Goal: Task Accomplishment & Management: Complete application form

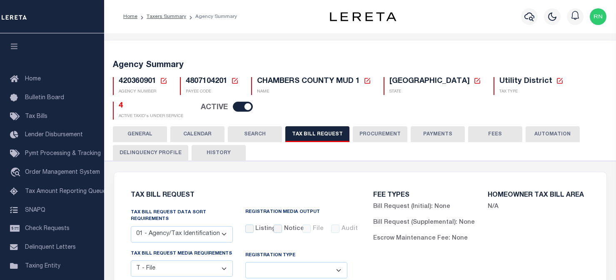
select select "22"
select select "true"
select select "14"
select select
select select "4820180009"
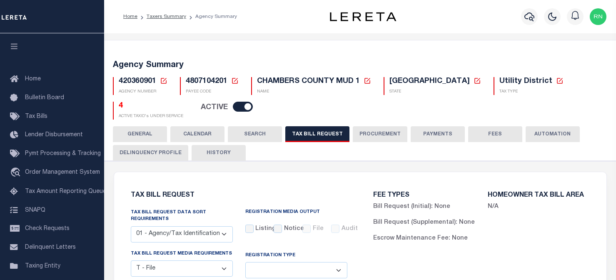
select select "2"
click at [164, 83] on icon at bounding box center [164, 81] width 6 height 6
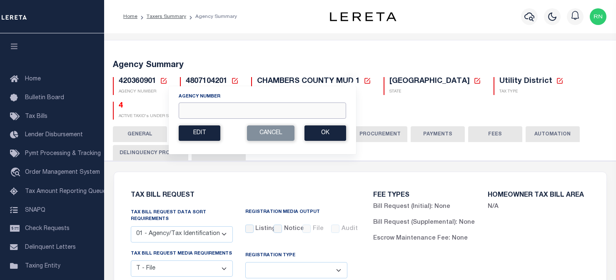
click at [225, 106] on input "Agency Number" at bounding box center [262, 110] width 167 height 16
type input "421011404"
click at [315, 130] on button "Ok" at bounding box center [325, 132] width 42 height 15
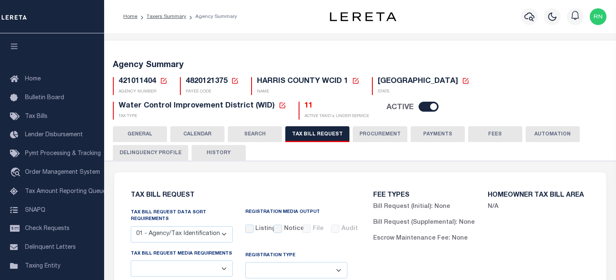
checkbox input "false"
select select "22"
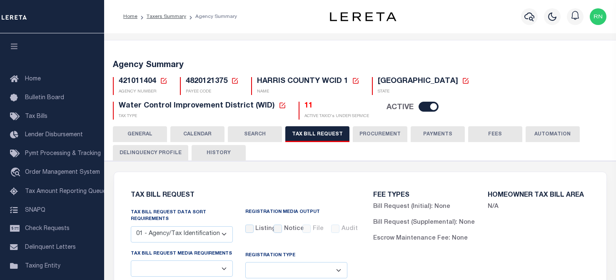
select select "true"
select select "14"
select select
select select "4820180009"
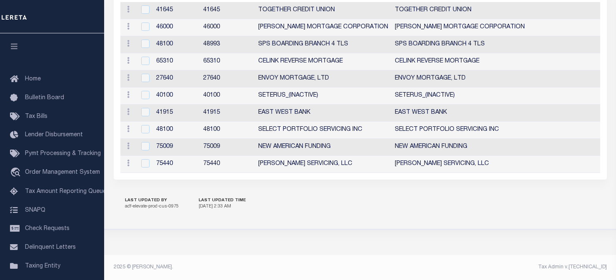
scroll to position [1084, 0]
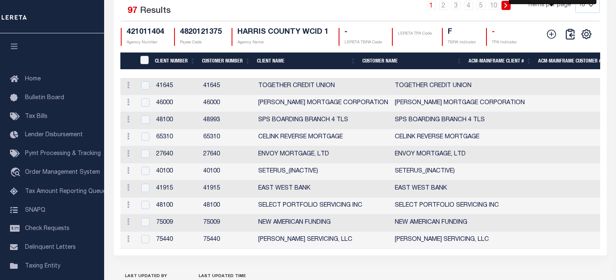
click at [552, 39] on icon at bounding box center [551, 34] width 9 height 9
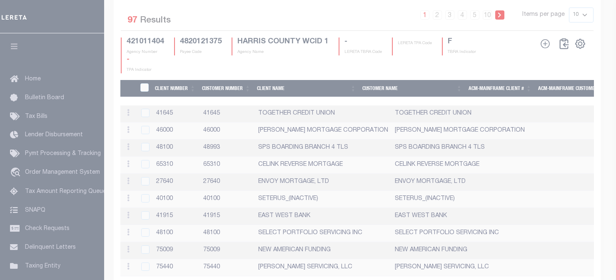
scroll to position [1067, 0]
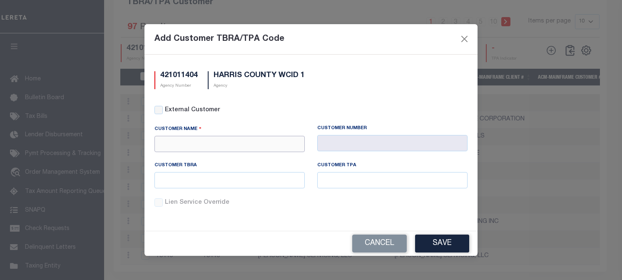
click at [259, 142] on input "text" at bounding box center [229, 144] width 150 height 16
click at [238, 156] on div "Prosperity Bank" at bounding box center [229, 158] width 149 height 13
type input "Prosperity Bank"
type input "1055"
type input "Prosperity Bank"
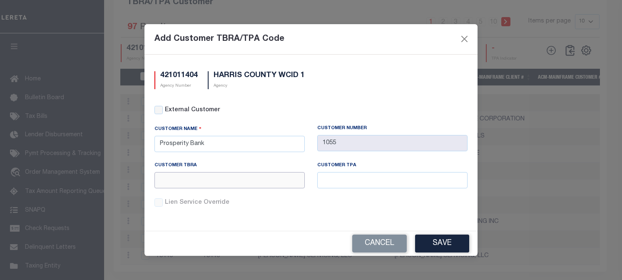
click at [228, 183] on input "text" at bounding box center [229, 180] width 150 height 16
click at [328, 44] on div "Add Customer TBRA/TPA Code" at bounding box center [310, 39] width 333 height 30
click at [205, 184] on input "text" at bounding box center [229, 180] width 150 height 16
type input "l"
type input "L1055"
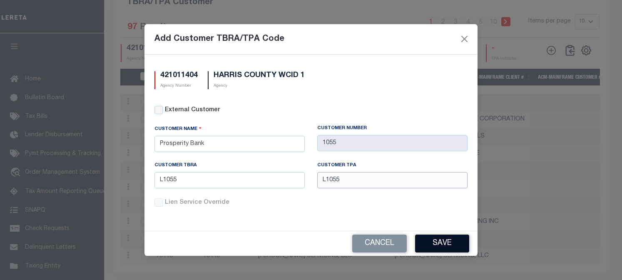
type input "L1055"
click at [435, 240] on button "Save" at bounding box center [442, 243] width 54 height 18
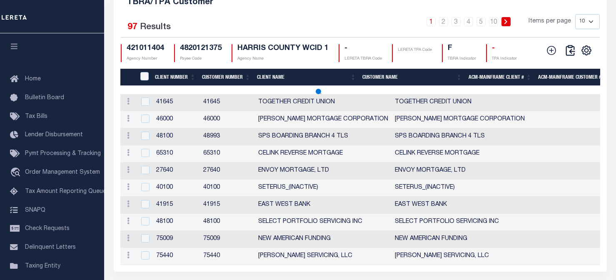
click at [554, 56] on icon at bounding box center [551, 50] width 11 height 11
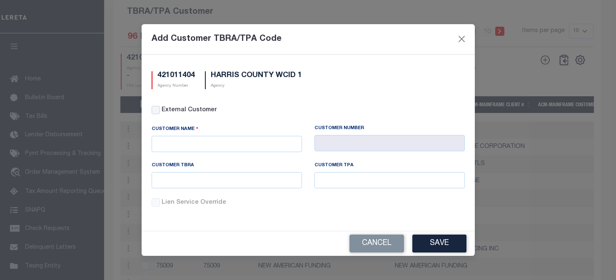
scroll to position [1062, 0]
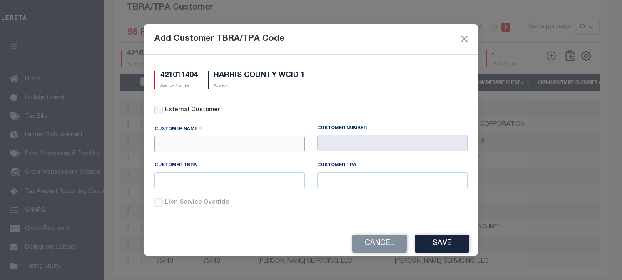
click at [205, 144] on input "text" at bounding box center [229, 144] width 150 height 16
click at [211, 153] on div "Members Choice" at bounding box center [229, 158] width 149 height 13
type input "Members Choice"
type input "1079"
type input "Members Choice"
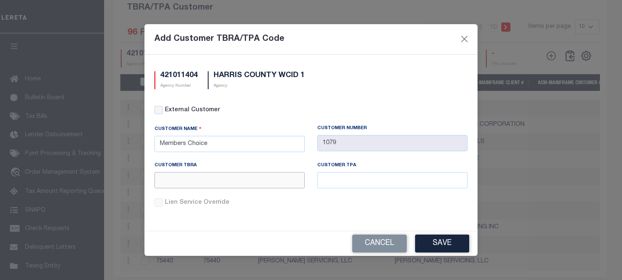
click at [219, 177] on input "text" at bounding box center [229, 180] width 150 height 16
type input "L1079"
click at [434, 238] on button "Save" at bounding box center [442, 243] width 54 height 18
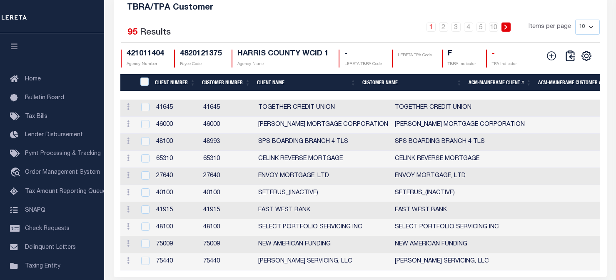
click at [558, 62] on button at bounding box center [551, 56] width 18 height 12
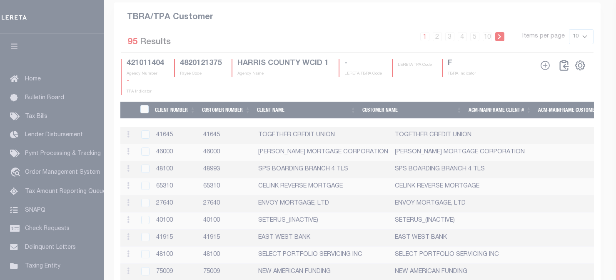
scroll to position [1057, 0]
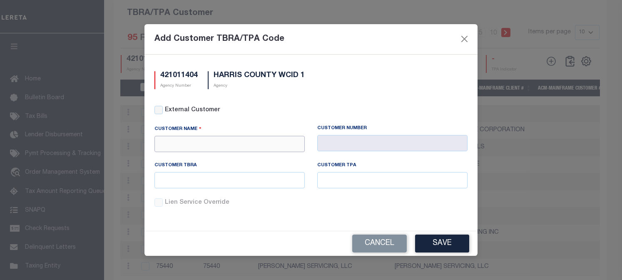
click at [250, 145] on input "text" at bounding box center [229, 144] width 150 height 16
click at [246, 152] on div "Stellar Bank" at bounding box center [229, 158] width 149 height 13
type input "Stellar Bank"
type input "1103"
type input "Stellar Bank"
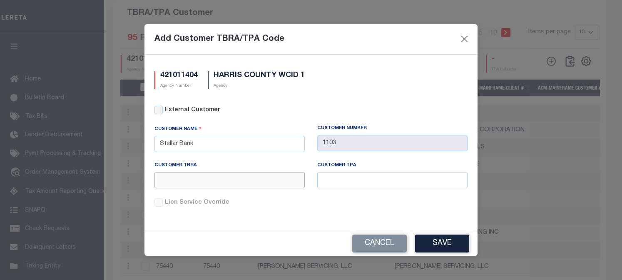
click at [228, 181] on input "text" at bounding box center [229, 180] width 150 height 16
type input "L1103"
click at [439, 239] on button "Save" at bounding box center [442, 243] width 54 height 18
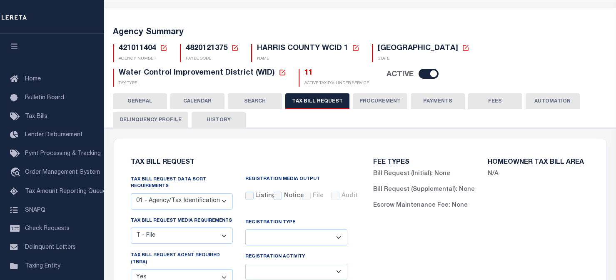
scroll to position [0, 0]
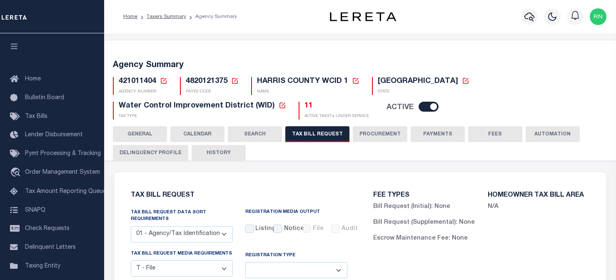
click at [203, 63] on h5 "Agency Summary" at bounding box center [360, 65] width 495 height 10
click at [164, 80] on icon at bounding box center [163, 80] width 7 height 7
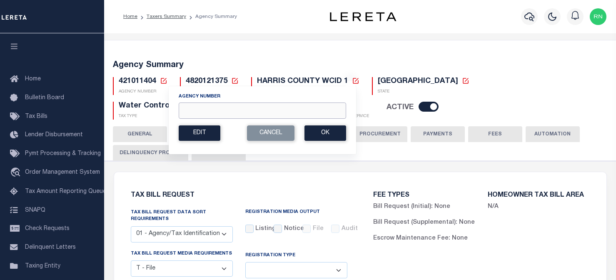
click at [203, 112] on input "Agency Number" at bounding box center [262, 110] width 167 height 16
type input "421015978"
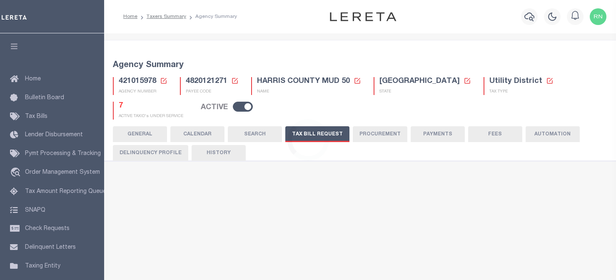
checkbox input "false"
select select "22"
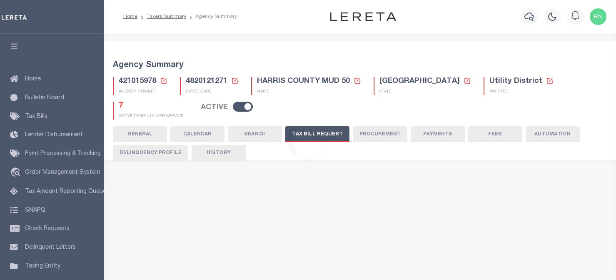
select select "true"
select select "14"
select select
select select "4820180009"
select select "2"
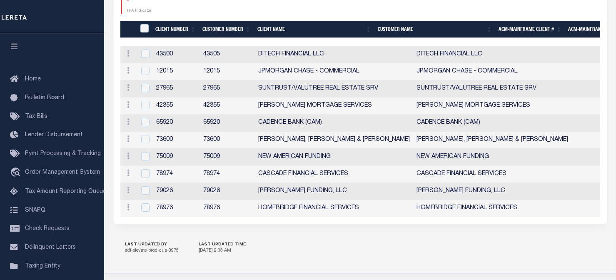
scroll to position [1050, 0]
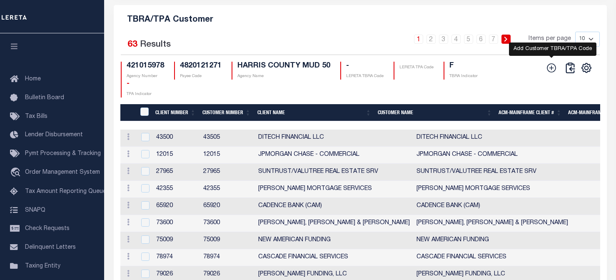
click at [554, 73] on icon at bounding box center [551, 67] width 11 height 11
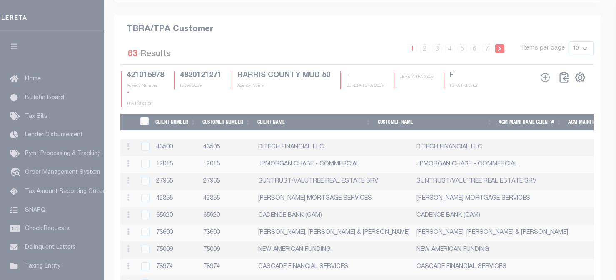
scroll to position [1034, 0]
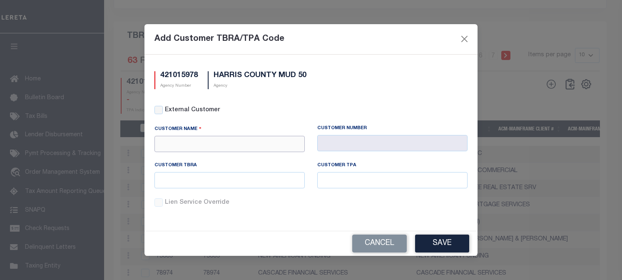
click at [254, 144] on input "text" at bounding box center [229, 144] width 150 height 16
click at [249, 158] on div "Stellar Bank" at bounding box center [229, 158] width 149 height 13
type input "Stellar Bank"
type input "1103"
type input "Stellar Bank"
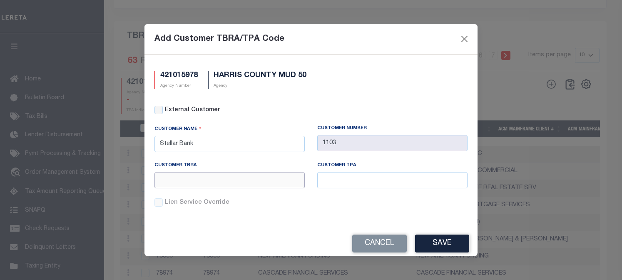
click at [252, 182] on input "text" at bounding box center [229, 180] width 150 height 16
type input "L1103"
click at [424, 240] on button "Save" at bounding box center [442, 243] width 54 height 18
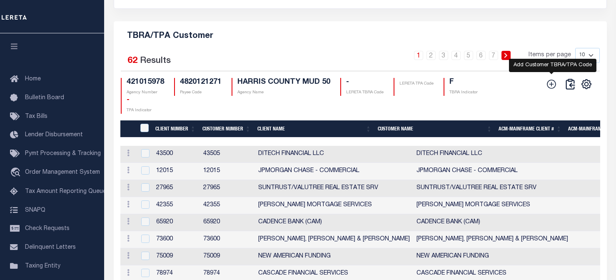
click at [552, 90] on icon at bounding box center [551, 84] width 11 height 11
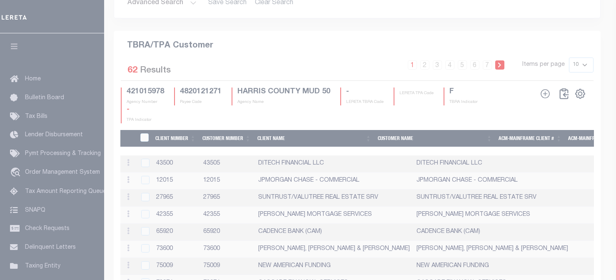
scroll to position [1029, 0]
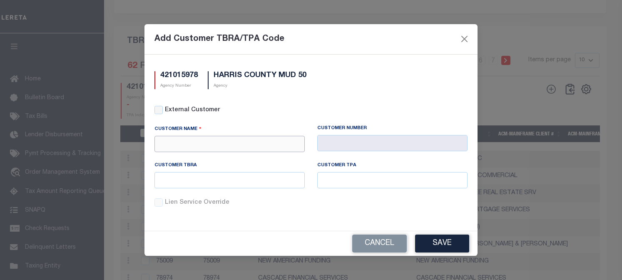
click at [253, 141] on input "text" at bounding box center [229, 144] width 150 height 16
click at [256, 160] on div "Renovo Financial" at bounding box center [229, 158] width 149 height 13
type input "Renovo Financial"
type input "2241"
type input "Renovo Financial"
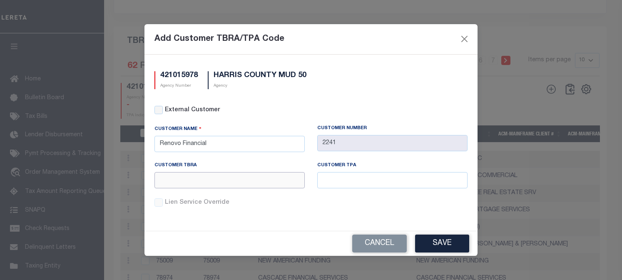
click at [237, 177] on input "text" at bounding box center [229, 180] width 150 height 16
type input "L2241"
click at [432, 236] on button "Save" at bounding box center [442, 243] width 54 height 18
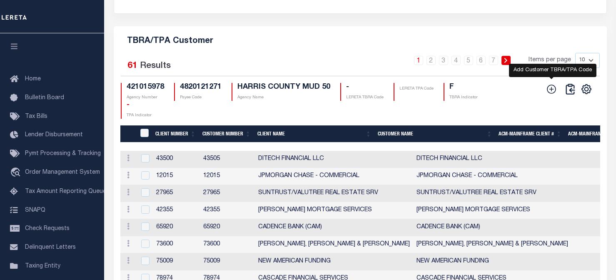
click at [553, 95] on icon at bounding box center [551, 89] width 11 height 11
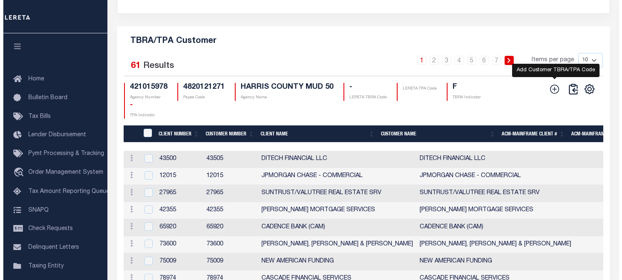
scroll to position [1024, 0]
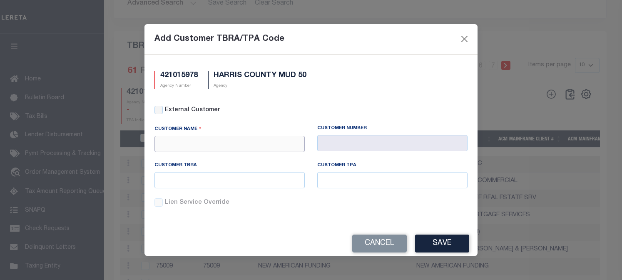
click at [284, 144] on input "text" at bounding box center [229, 144] width 150 height 16
type input "C"
click at [159, 109] on input "External Customer" at bounding box center [158, 110] width 8 height 8
checkbox input "true"
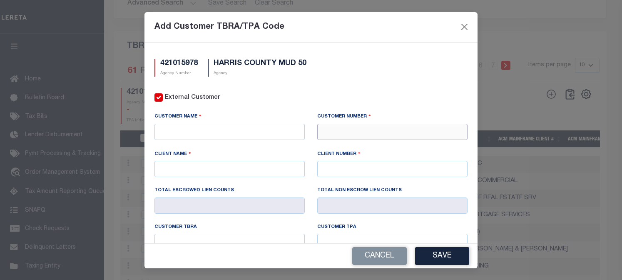
click at [350, 128] on input "text" at bounding box center [392, 132] width 150 height 16
type input "65816"
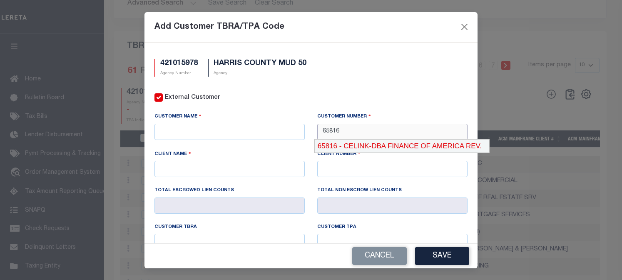
click at [392, 144] on div "65816 - CELINK-DBA FINANCE OF AMERICA REV." at bounding box center [402, 145] width 174 height 13
type input "CELINK-DBA FINANCE OF AMERICA REV."
type input "65310"
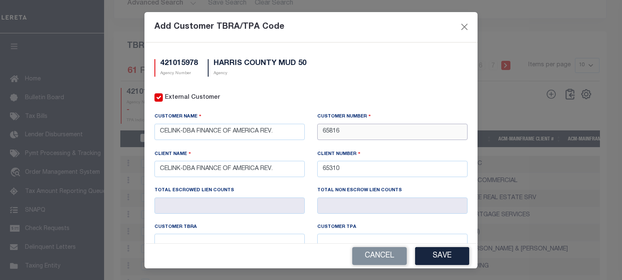
type input "65816"
click at [433, 18] on div "Add Customer TBRA/TPA Code" at bounding box center [310, 27] width 333 height 30
click at [263, 235] on input "text" at bounding box center [229, 242] width 150 height 16
type input "L65816"
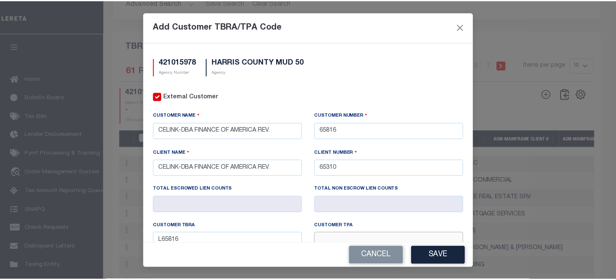
scroll to position [5, 0]
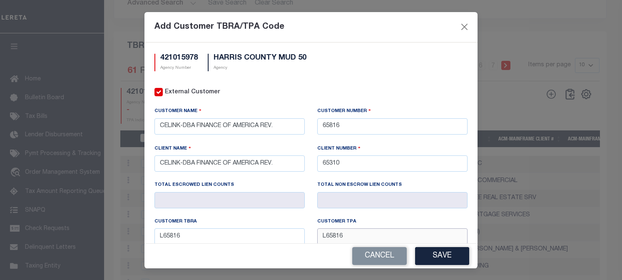
type input "L65816"
click at [442, 254] on button "Save" at bounding box center [442, 256] width 54 height 18
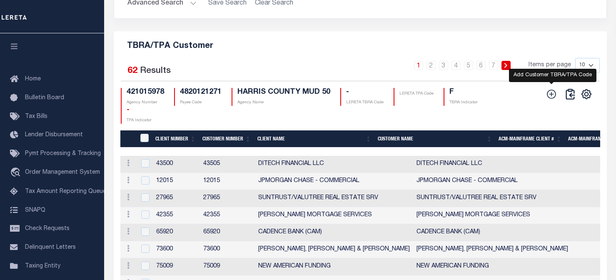
click at [552, 100] on icon at bounding box center [551, 94] width 11 height 11
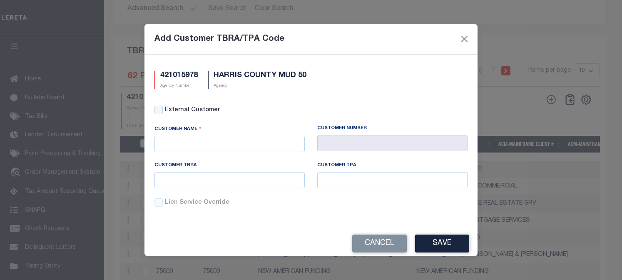
scroll to position [0, 0]
click at [272, 145] on input "text" at bounding box center [229, 144] width 150 height 16
click at [162, 111] on input "External Customer" at bounding box center [158, 110] width 8 height 8
checkbox input "true"
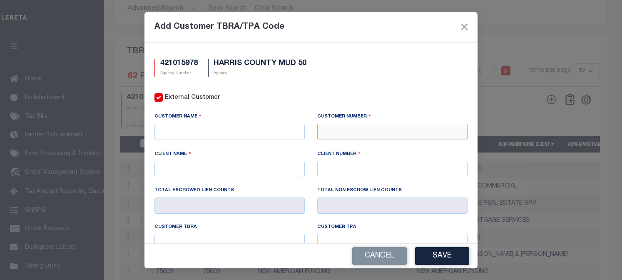
click at [354, 131] on input "text" at bounding box center [392, 132] width 150 height 16
type input "75831"
click at [355, 144] on div "75831 - SWE HOMES, LP" at bounding box center [388, 145] width 147 height 13
type input "SWE HOMES, LP"
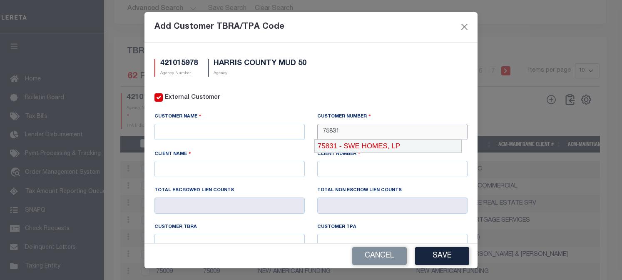
type input "75830"
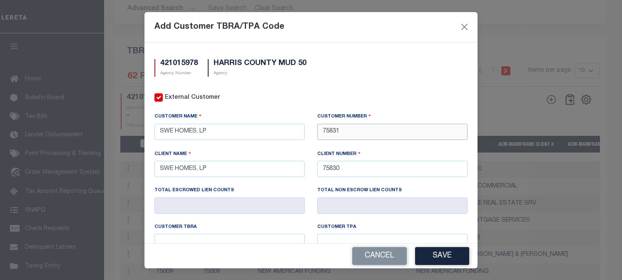
type input "75831"
click at [251, 236] on input "text" at bounding box center [229, 242] width 150 height 16
type input "L75831"
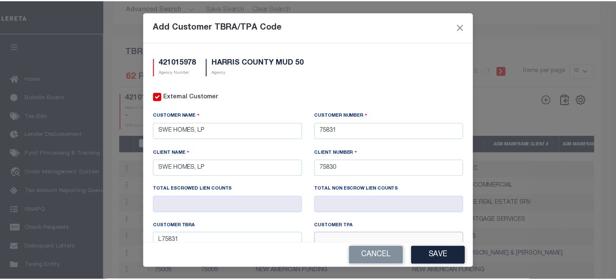
scroll to position [5, 0]
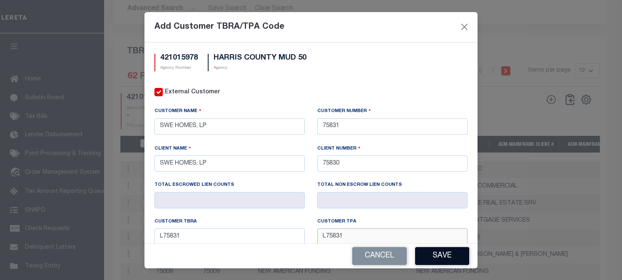
type input "L75831"
click at [435, 253] on button "Save" at bounding box center [442, 256] width 54 height 18
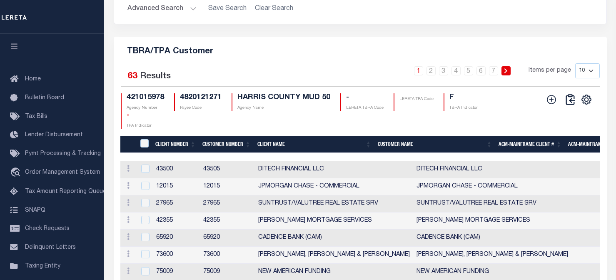
click at [0, 2] on link at bounding box center [14, 16] width 28 height 33
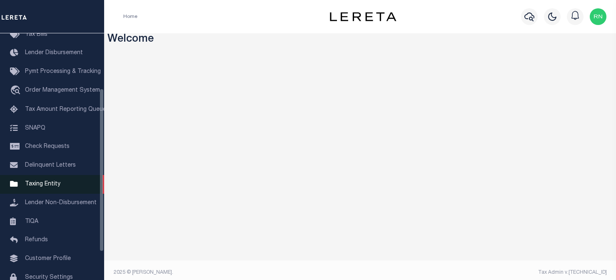
scroll to position [83, 0]
click at [46, 186] on span "Taxing Entity" at bounding box center [42, 183] width 35 height 6
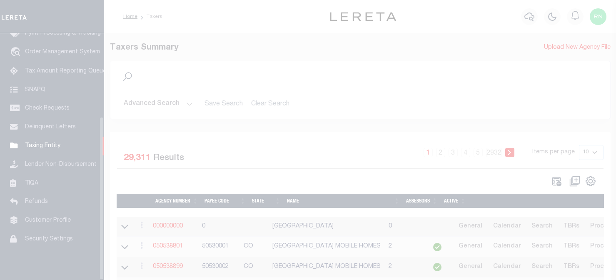
scroll to position [126, 0]
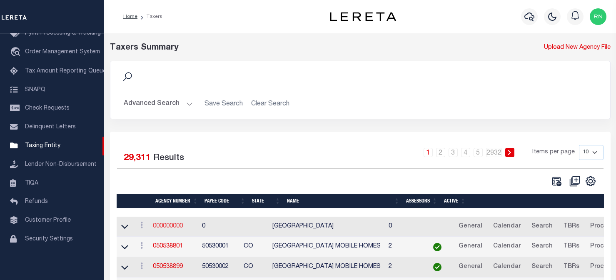
click at [181, 226] on link "000000000" at bounding box center [168, 226] width 30 height 6
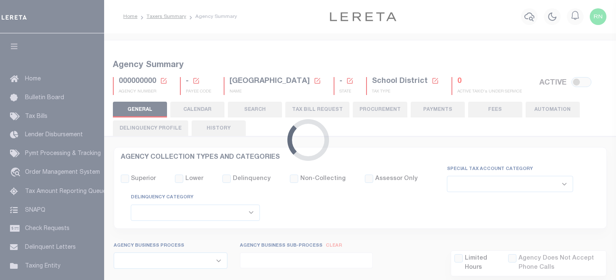
select select
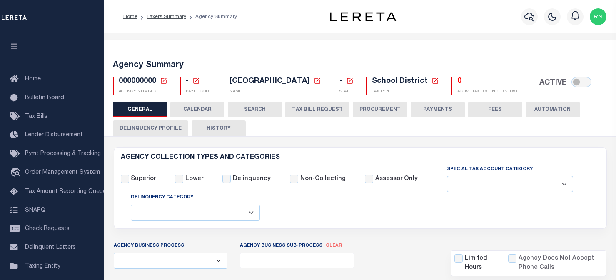
click at [162, 85] on link at bounding box center [163, 80] width 7 height 7
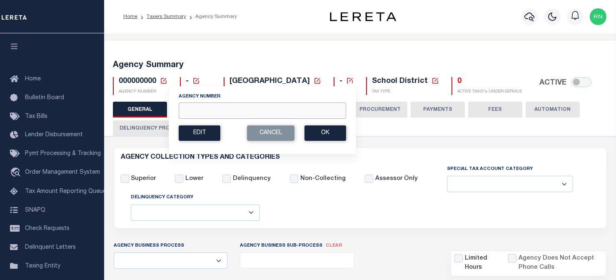
click at [214, 110] on input "Agency Number" at bounding box center [262, 110] width 167 height 16
type input "421015982"
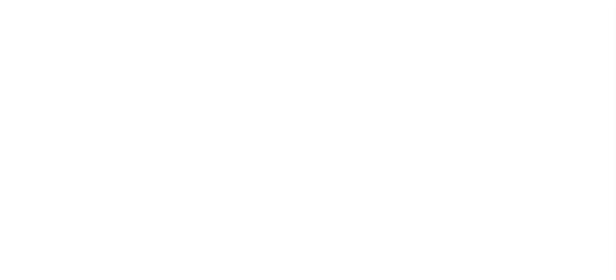
select select "1"
select select
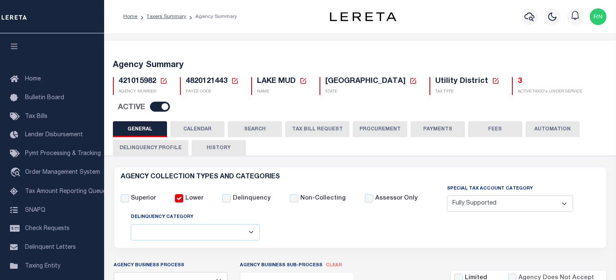
click at [306, 121] on button "TAX BILL REQUEST" at bounding box center [317, 129] width 64 height 16
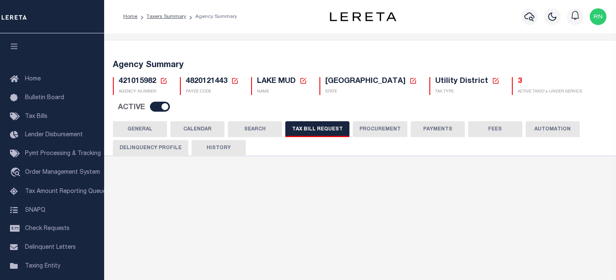
checkbox input "false"
select select "22"
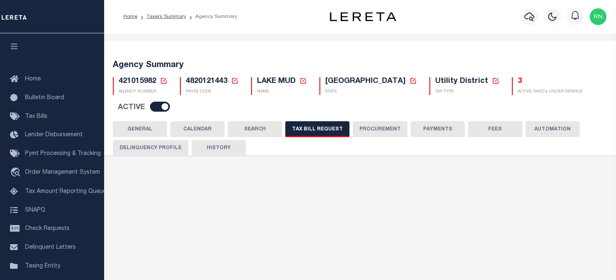
select select "true"
select select "14"
select select
select select "4820180009"
select select "2"
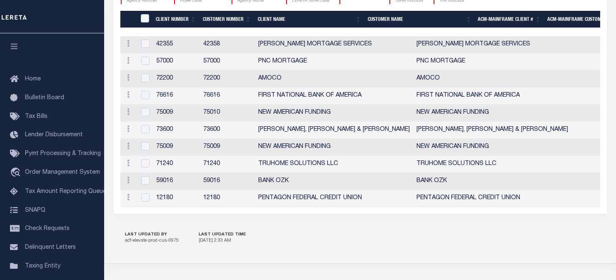
scroll to position [1079, 0]
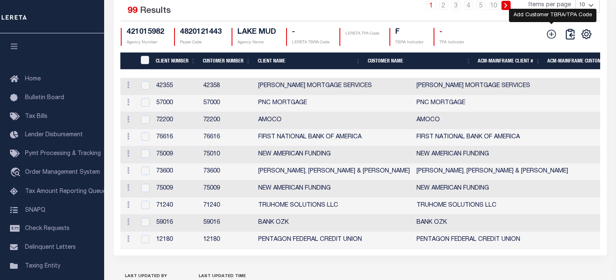
click at [547, 36] on icon at bounding box center [551, 34] width 11 height 11
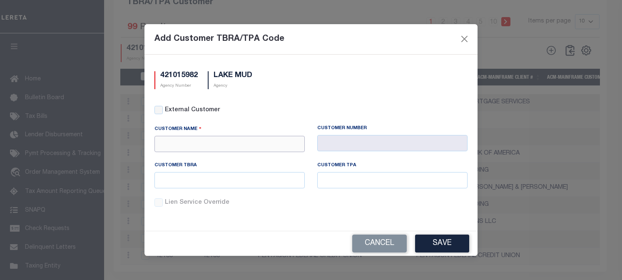
click at [211, 142] on input "text" at bounding box center [229, 144] width 150 height 16
click at [208, 156] on div "Prosperity Bank" at bounding box center [229, 158] width 149 height 13
type input "Prosperity Bank"
type input "1055"
type input "Prosperity Bank"
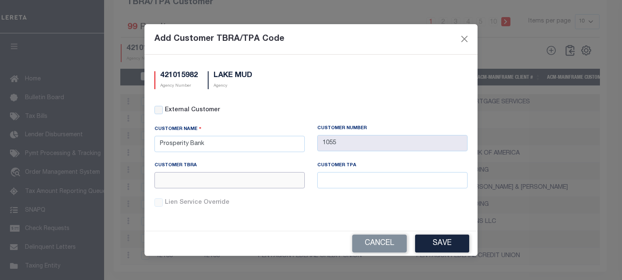
drag, startPoint x: 207, startPoint y: 182, endPoint x: 214, endPoint y: 179, distance: 7.9
click at [207, 182] on input "text" at bounding box center [229, 180] width 150 height 16
type input "L1055"
click at [433, 244] on button "Save" at bounding box center [442, 243] width 54 height 18
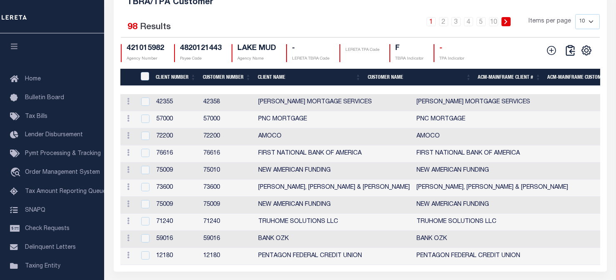
click at [523, 36] on div "Selected 98 Results 1 2 3 4 5 … 10 Items per page 10 25 50 100 421015982 Agency…" at bounding box center [360, 38] width 492 height 48
click at [545, 45] on button at bounding box center [551, 51] width 18 height 12
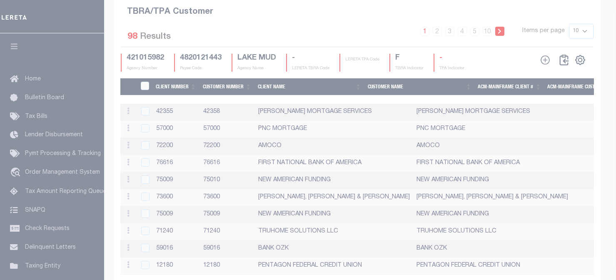
scroll to position [1057, 0]
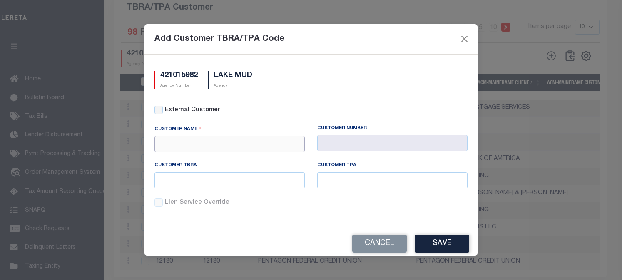
click at [279, 142] on input "text" at bounding box center [229, 144] width 150 height 16
click at [241, 156] on div "First Financial Bank" at bounding box center [229, 158] width 149 height 13
type input "First Financial Bank"
type input "1063"
type input "First Financial Bank"
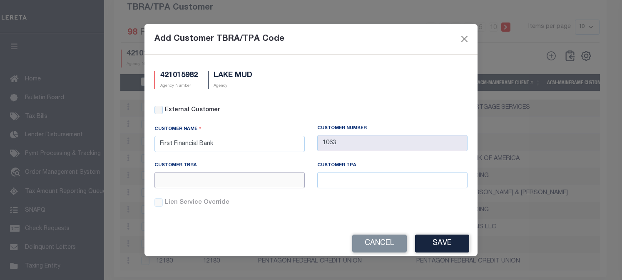
click at [235, 175] on input "text" at bounding box center [229, 180] width 150 height 16
type input "K"
type input "L1063"
click at [423, 239] on button "Save" at bounding box center [442, 243] width 54 height 18
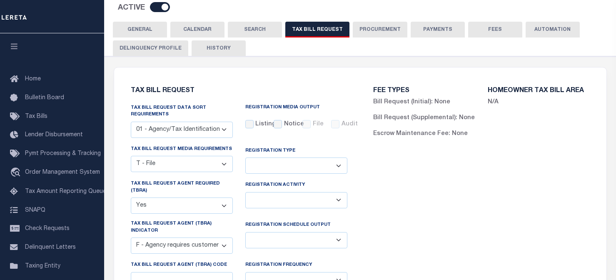
scroll to position [0, 0]
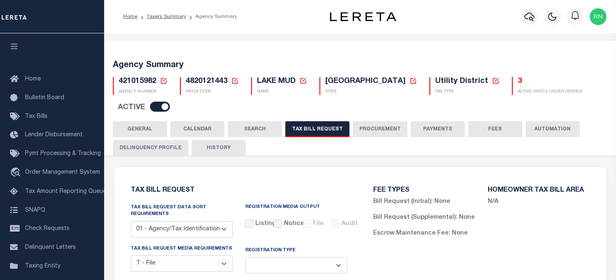
click at [167, 82] on icon at bounding box center [163, 80] width 7 height 7
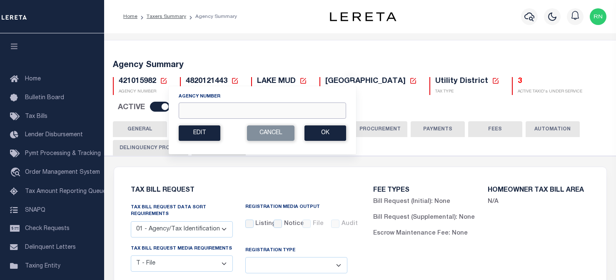
click at [225, 106] on input "Agency Number" at bounding box center [262, 110] width 167 height 16
type input "421016935"
click at [314, 130] on button "Ok" at bounding box center [325, 132] width 42 height 15
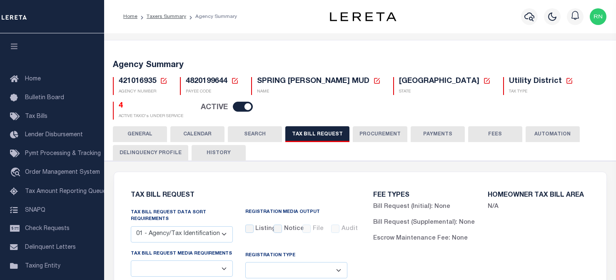
checkbox input "false"
select select "22"
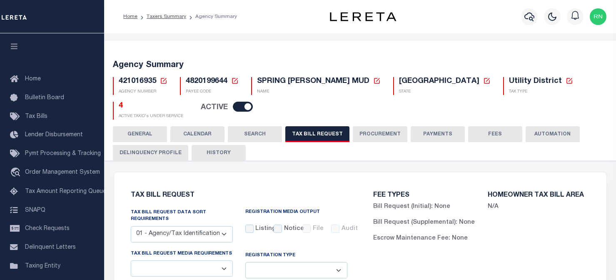
select select "true"
select select "14"
select select
select select "4820180009"
select select "2"
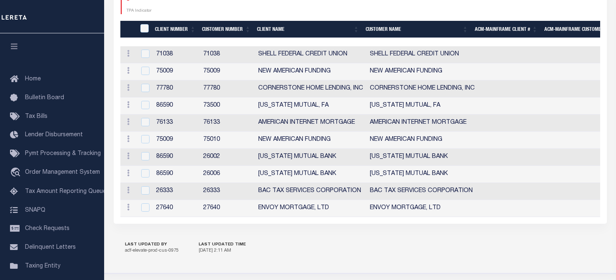
scroll to position [1133, 0]
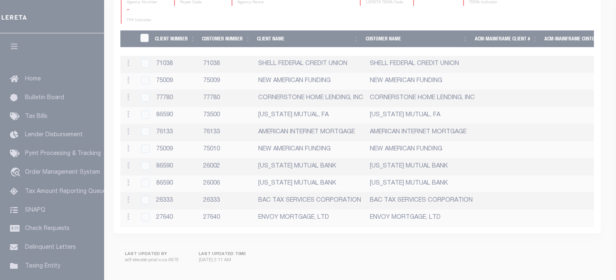
scroll to position [1117, 0]
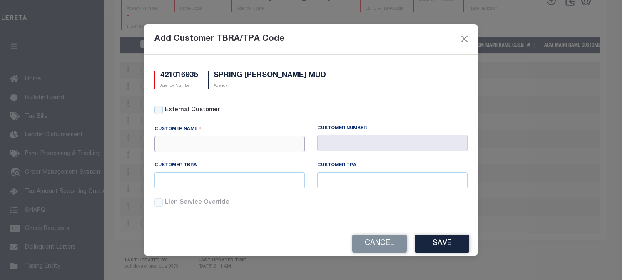
click at [244, 139] on input "text" at bounding box center [229, 144] width 150 height 16
click at [231, 157] on div "Renovo Financial" at bounding box center [229, 158] width 149 height 13
type input "Renovo Financial"
type input "2241"
type input "Renovo Financial"
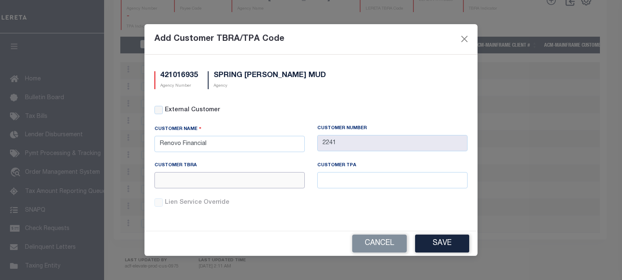
click at [235, 184] on input "text" at bounding box center [229, 180] width 150 height 16
type input "L2241"
click at [423, 239] on button "Save" at bounding box center [442, 243] width 54 height 18
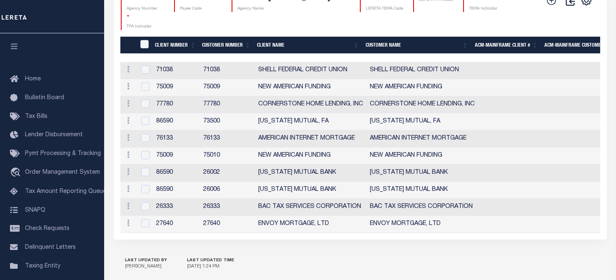
scroll to position [1076, 0]
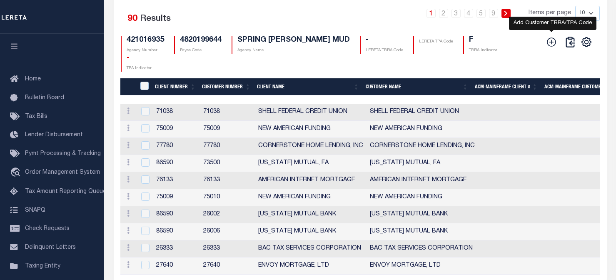
click at [547, 47] on icon at bounding box center [551, 42] width 11 height 11
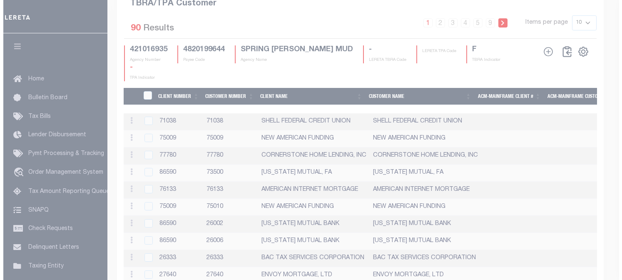
scroll to position [1070, 0]
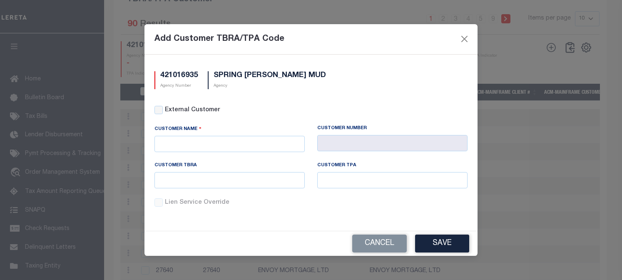
click at [164, 107] on div "External Customer" at bounding box center [310, 110] width 313 height 9
click at [159, 115] on div "External Customer" at bounding box center [311, 115] width 326 height 19
click at [156, 112] on input "External Customer" at bounding box center [158, 110] width 8 height 8
checkbox input "true"
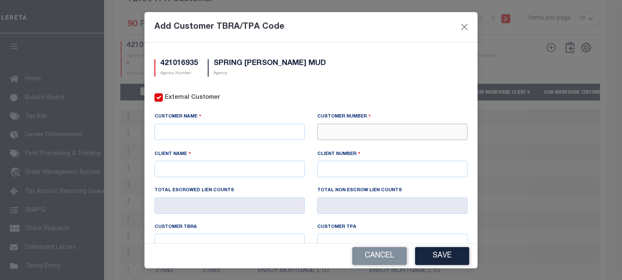
click at [340, 134] on input "text" at bounding box center [392, 132] width 150 height 16
type input "71411"
click at [352, 167] on input "text" at bounding box center [392, 169] width 150 height 16
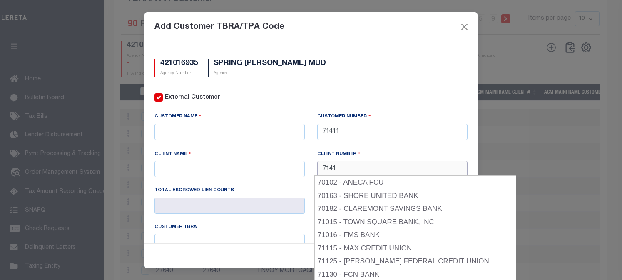
type input "71410"
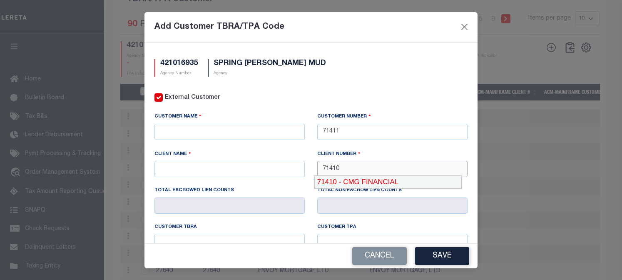
click at [359, 181] on div "71410 - CMG FINANCIAL" at bounding box center [387, 181] width 147 height 13
type input "CMG FINANCIAL"
type input "71410"
click at [248, 130] on input "text" at bounding box center [229, 132] width 150 height 16
paste input "CMG FINANCIAL"
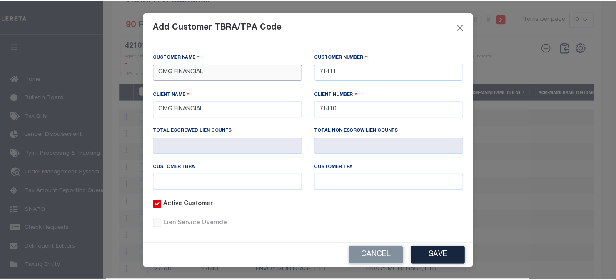
scroll to position [67, 0]
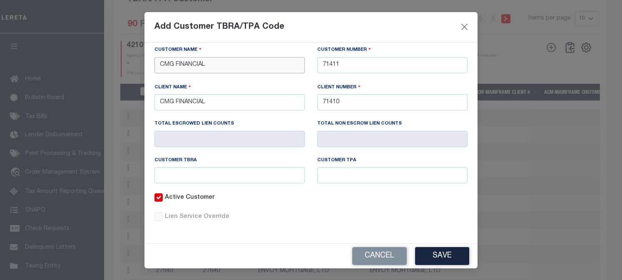
type input "CMG FINANCIAL"
drag, startPoint x: 246, startPoint y: 179, endPoint x: 251, endPoint y: 178, distance: 4.6
click at [246, 179] on input "text" at bounding box center [229, 175] width 150 height 16
type input "L71411"
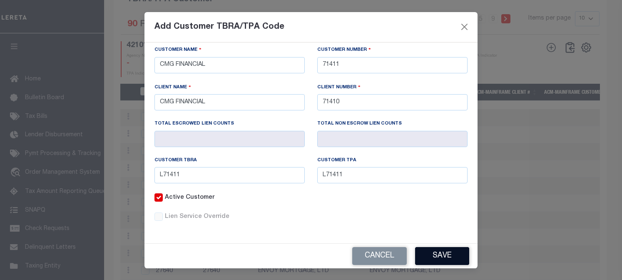
click at [449, 259] on button "Save" at bounding box center [442, 256] width 54 height 18
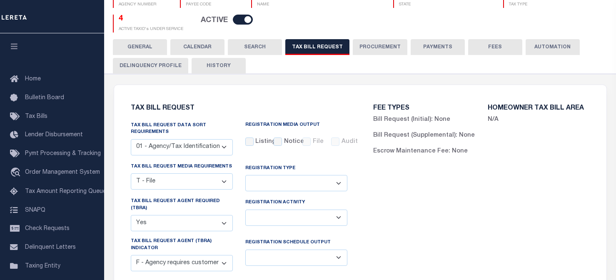
scroll to position [0, 0]
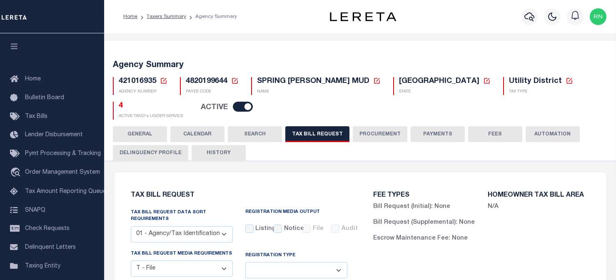
click at [164, 82] on icon at bounding box center [163, 80] width 7 height 7
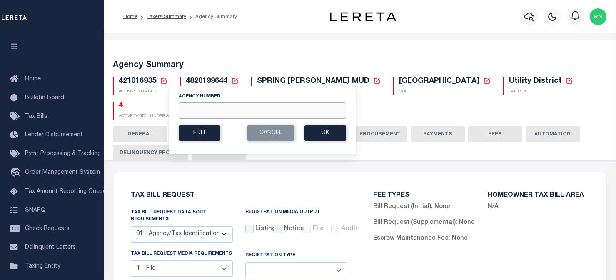
click at [207, 110] on input "Agency Number" at bounding box center [262, 110] width 167 height 16
type input "420612501"
click at [325, 134] on button "Ok" at bounding box center [325, 132] width 42 height 15
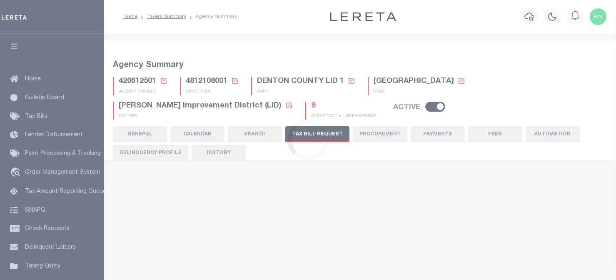
scroll to position [162, 0]
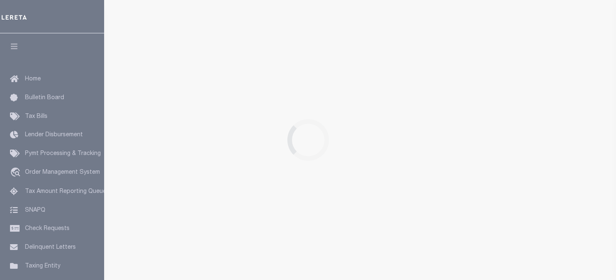
select select "28"
checkbox input "false"
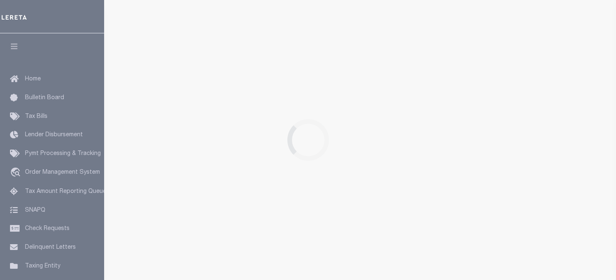
select select "22"
select select "true"
select select "14"
select select
select select "4820180002"
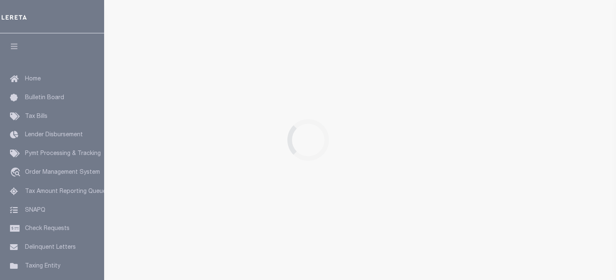
select select "2"
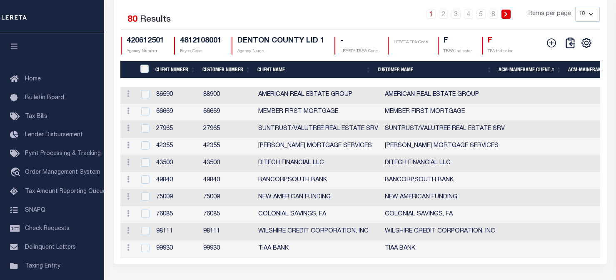
scroll to position [1013, 0]
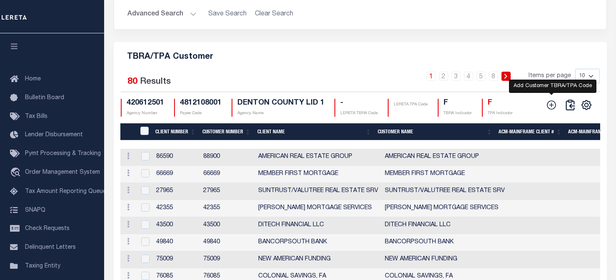
click at [550, 110] on icon at bounding box center [551, 105] width 11 height 11
checkbox input "true"
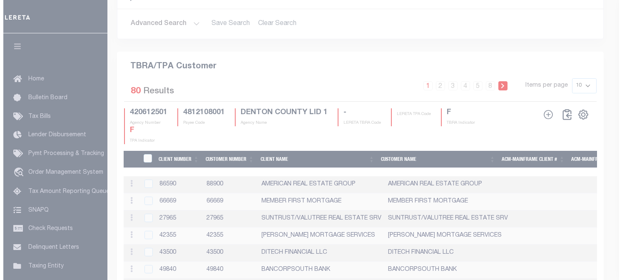
scroll to position [997, 0]
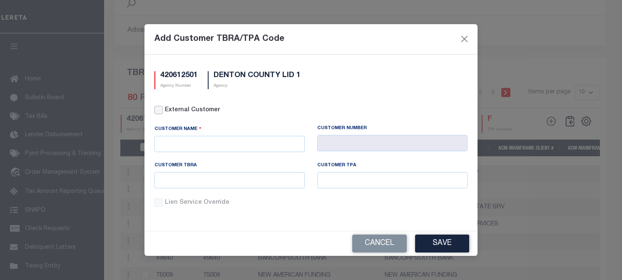
click at [162, 108] on input "External Customer" at bounding box center [158, 110] width 8 height 8
checkbox input "true"
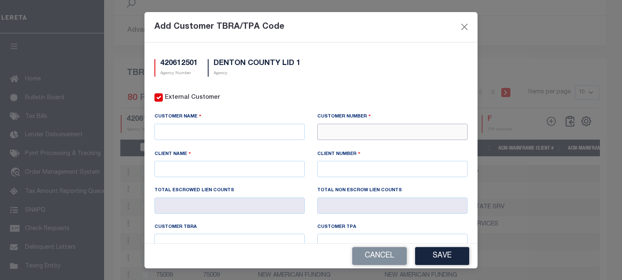
click at [388, 135] on input "text" at bounding box center [392, 132] width 150 height 16
type input "77780"
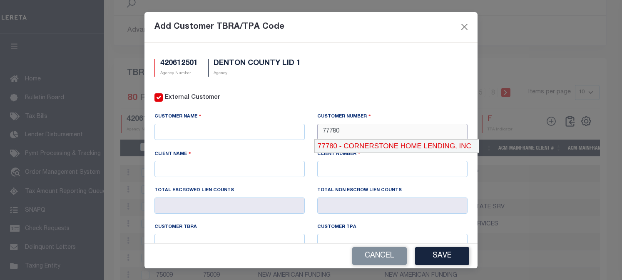
click at [380, 143] on div "77780 - CORNERSTONE HOME LENDING, INC" at bounding box center [397, 145] width 164 height 13
type input "CORNERSTONE HOME LENDING, INC"
type input "77780"
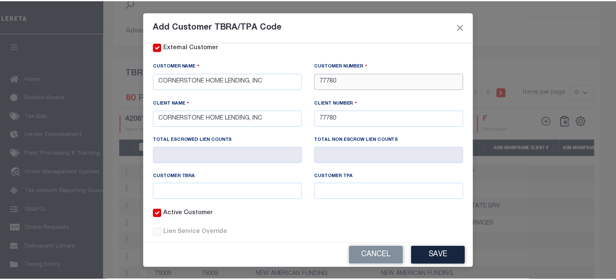
scroll to position [67, 0]
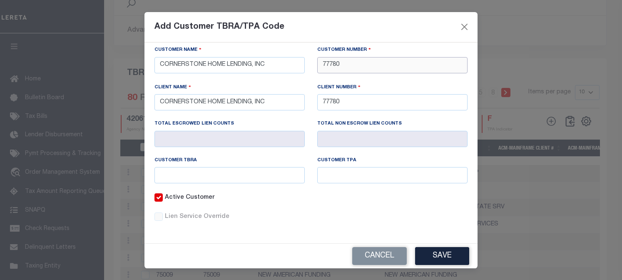
type input "77780"
drag, startPoint x: 249, startPoint y: 177, endPoint x: 304, endPoint y: 161, distance: 57.1
click at [250, 177] on input "text" at bounding box center [229, 175] width 150 height 16
type input "86"
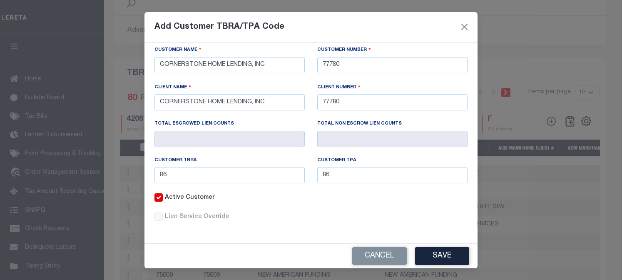
drag, startPoint x: 302, startPoint y: 235, endPoint x: 328, endPoint y: 236, distance: 26.2
click at [302, 235] on div "420612501 Agency Number DENTON COUNTY LID 1 Agency External Customer Customer N…" at bounding box center [310, 142] width 333 height 201
click at [423, 259] on button "Save" at bounding box center [442, 256] width 54 height 18
